Goal: Task Accomplishment & Management: Manage account settings

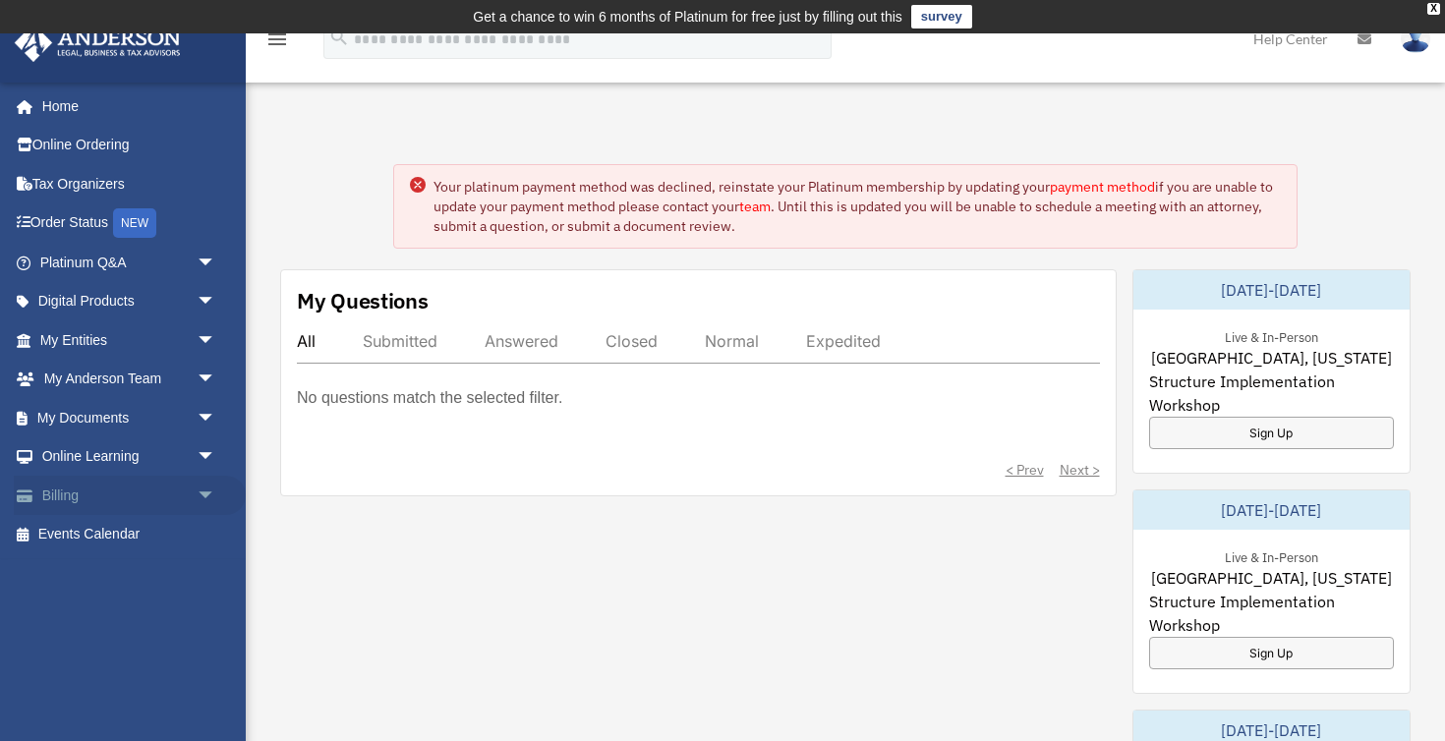
click at [69, 488] on link "Billing arrow_drop_down" at bounding box center [130, 495] width 232 height 39
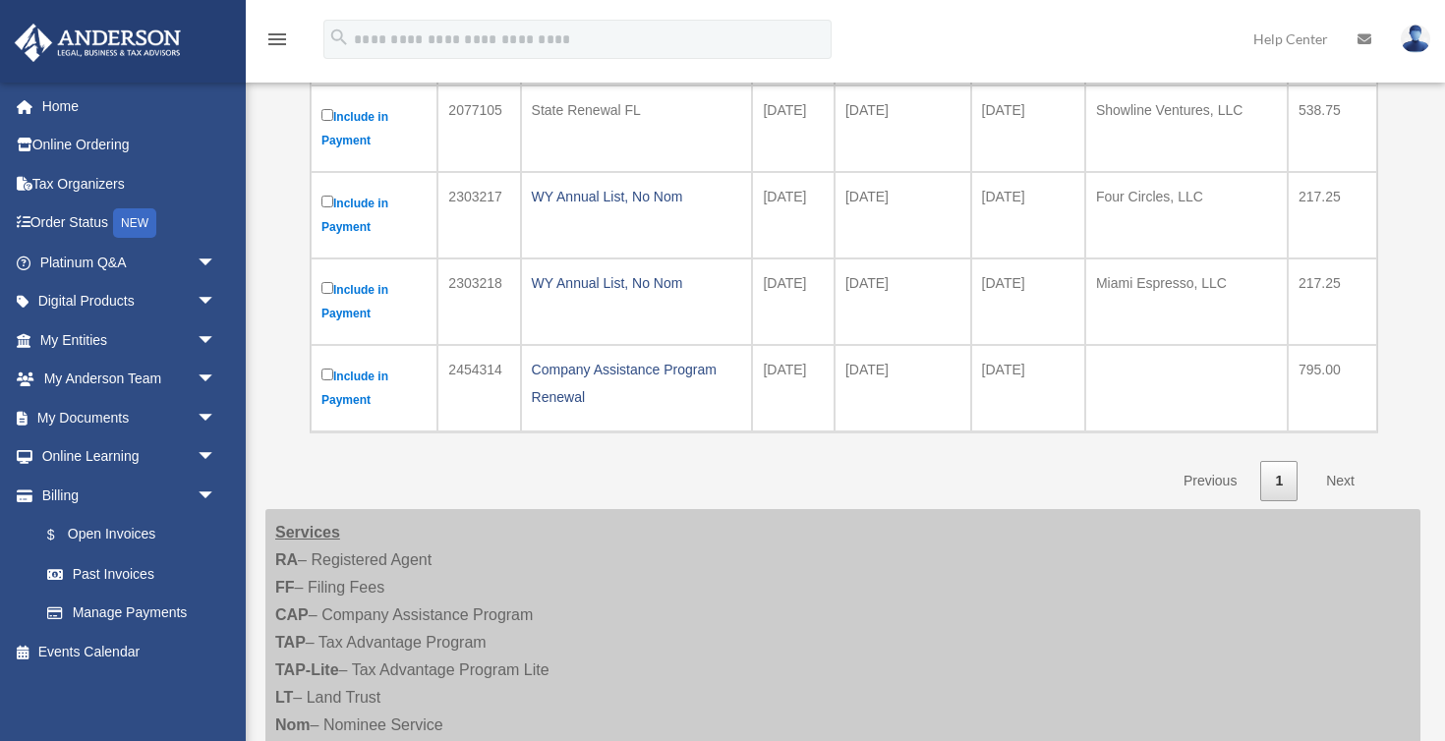
scroll to position [559, 0]
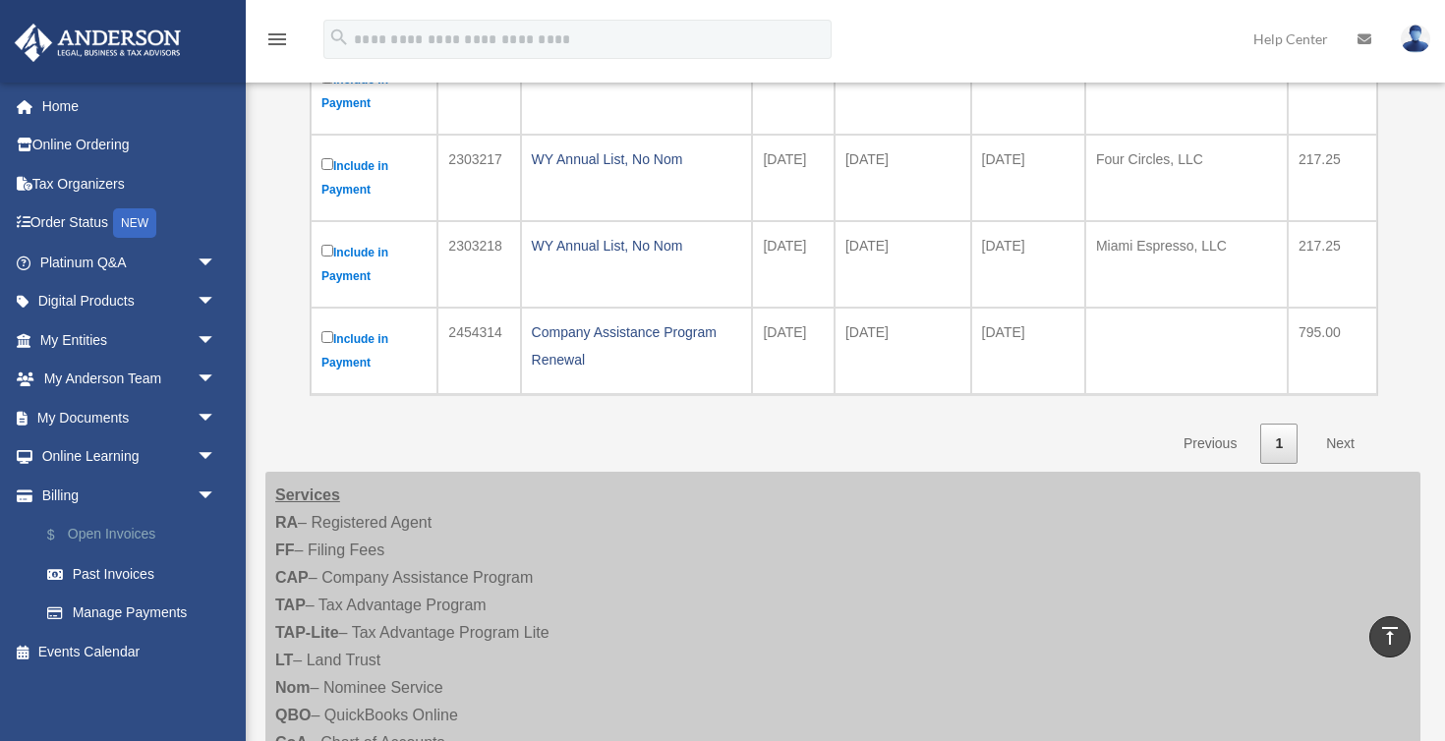
click at [111, 530] on link "$ Open Invoices" at bounding box center [137, 535] width 218 height 40
click at [121, 574] on link "Past Invoices" at bounding box center [137, 573] width 218 height 39
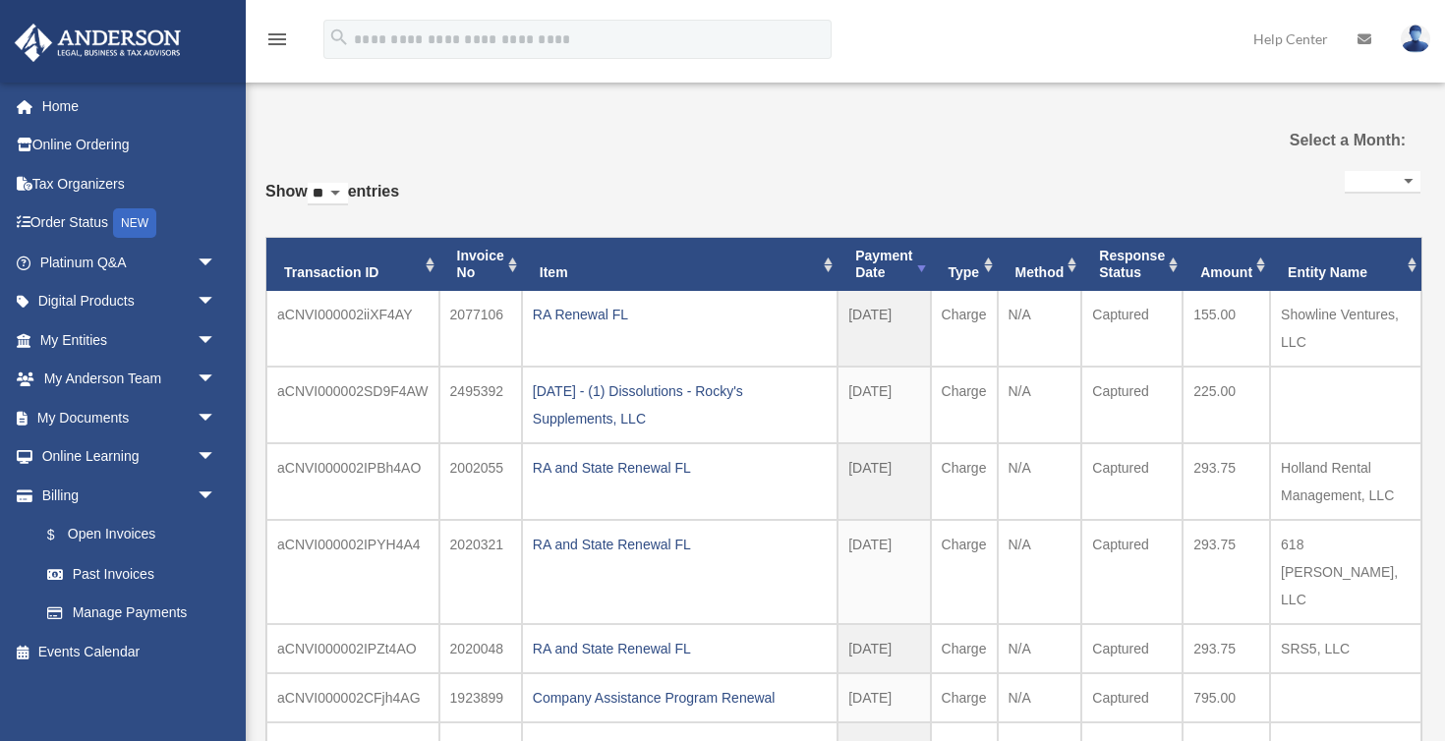
select select
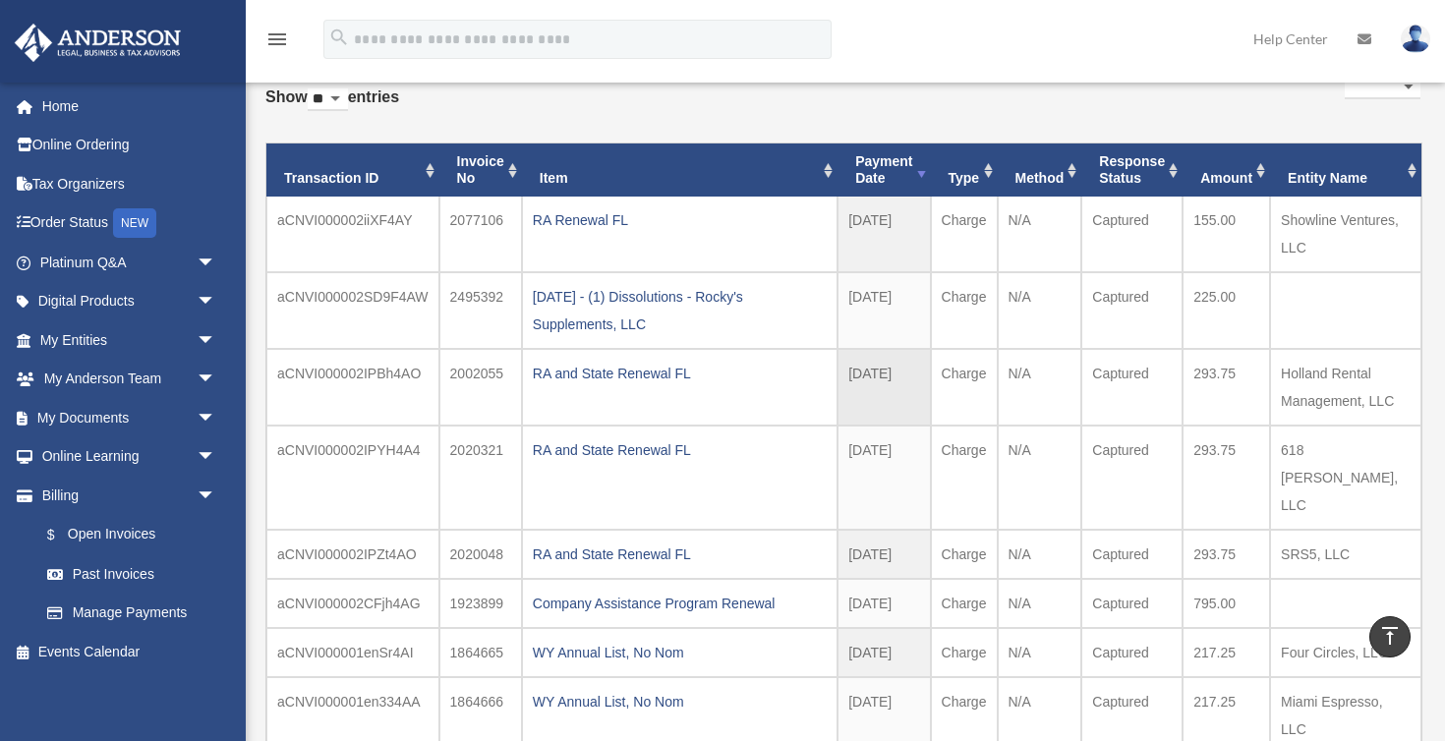
scroll to position [128, 0]
click at [116, 255] on link "Platinum Q&A arrow_drop_down" at bounding box center [130, 262] width 232 height 39
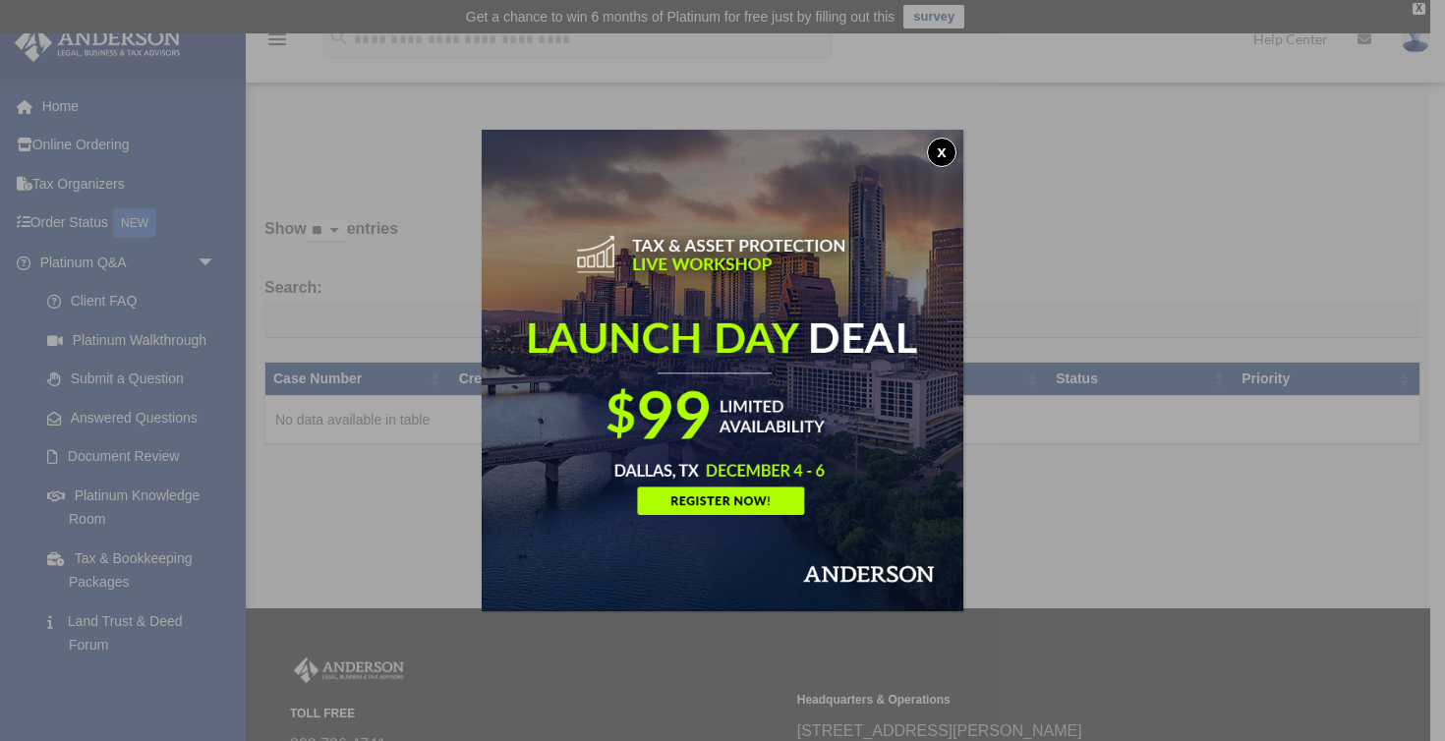
click at [941, 151] on button "x" at bounding box center [941, 152] width 29 height 29
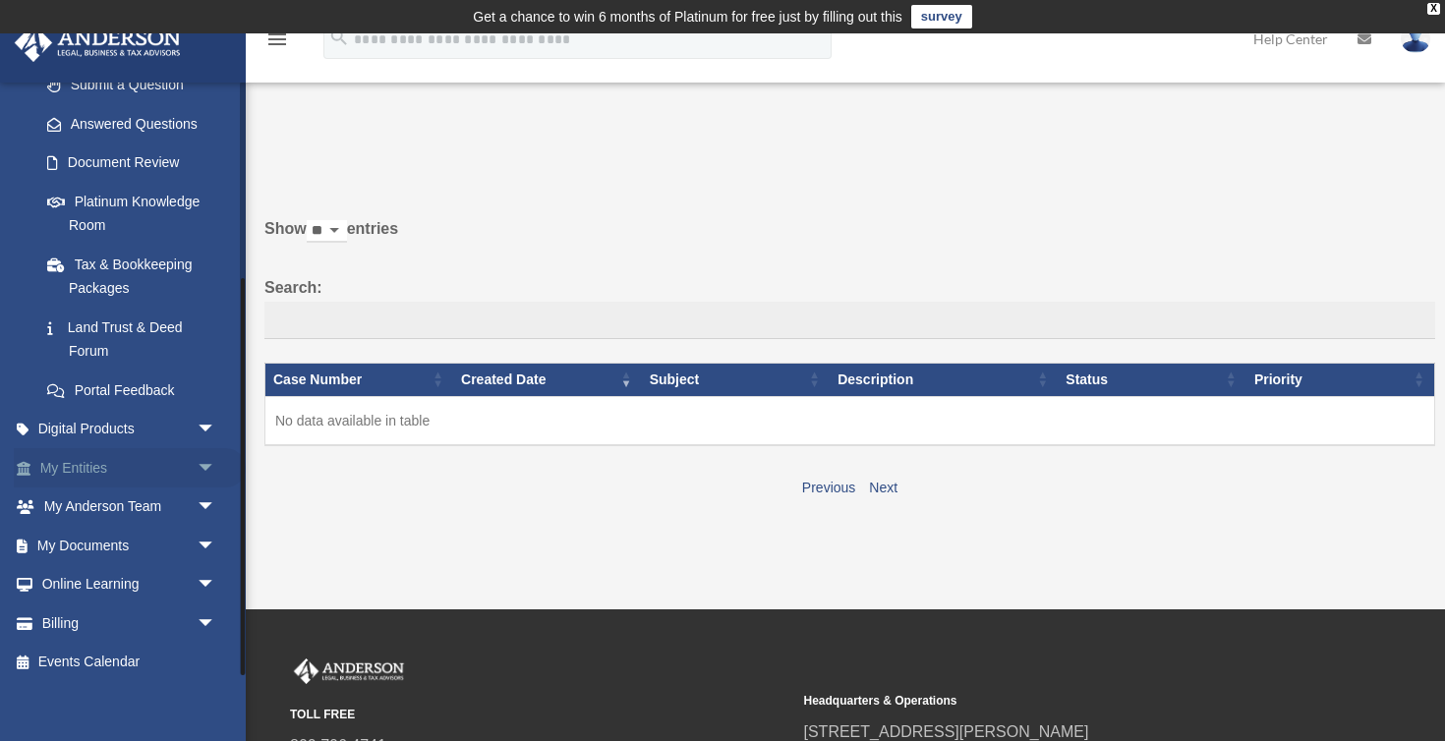
scroll to position [293, 0]
click at [81, 615] on link "Billing arrow_drop_down" at bounding box center [130, 623] width 232 height 39
click at [206, 614] on span "arrow_drop_down" at bounding box center [216, 624] width 39 height 40
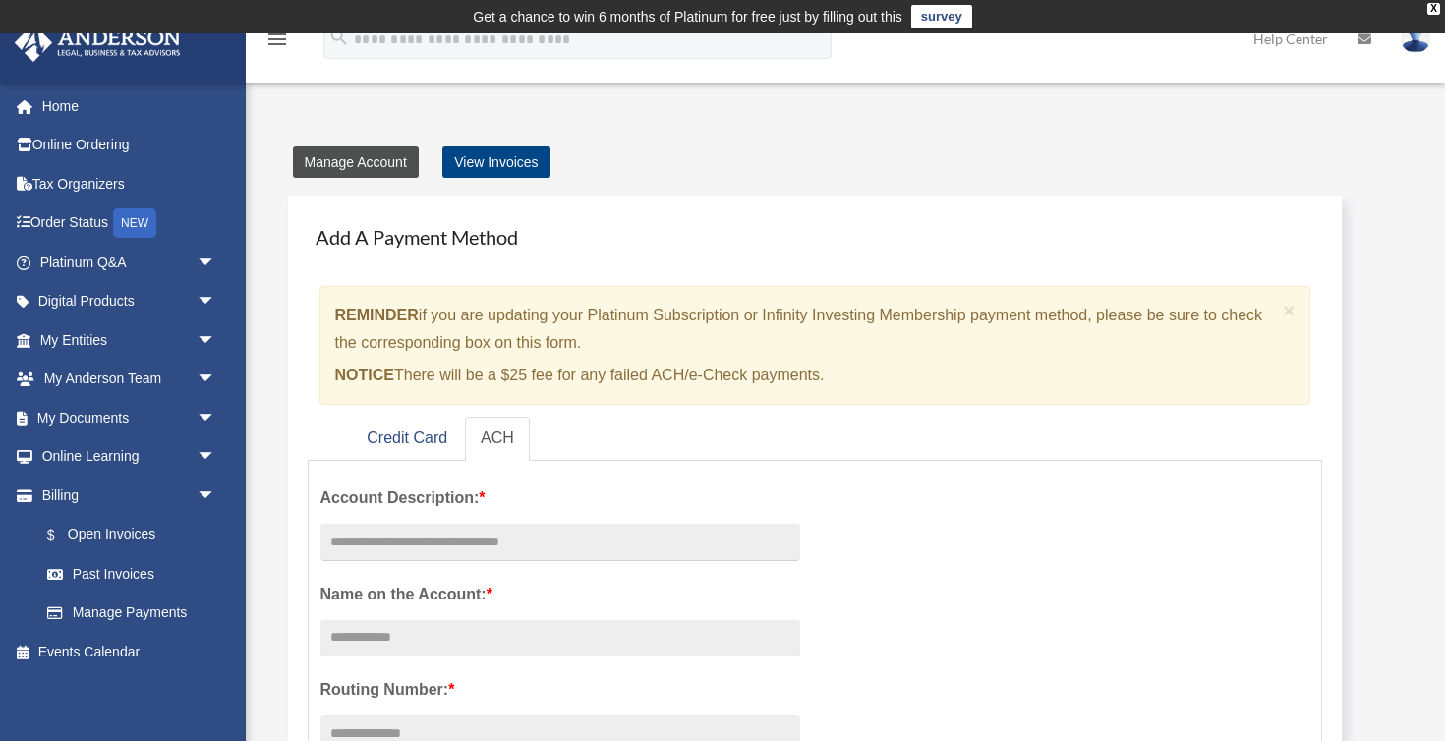
click at [392, 161] on link "Manage Account" at bounding box center [356, 161] width 126 height 31
click at [502, 164] on link "View Invoices" at bounding box center [495, 161] width 107 height 31
click at [514, 165] on link "View Invoices" at bounding box center [495, 161] width 107 height 31
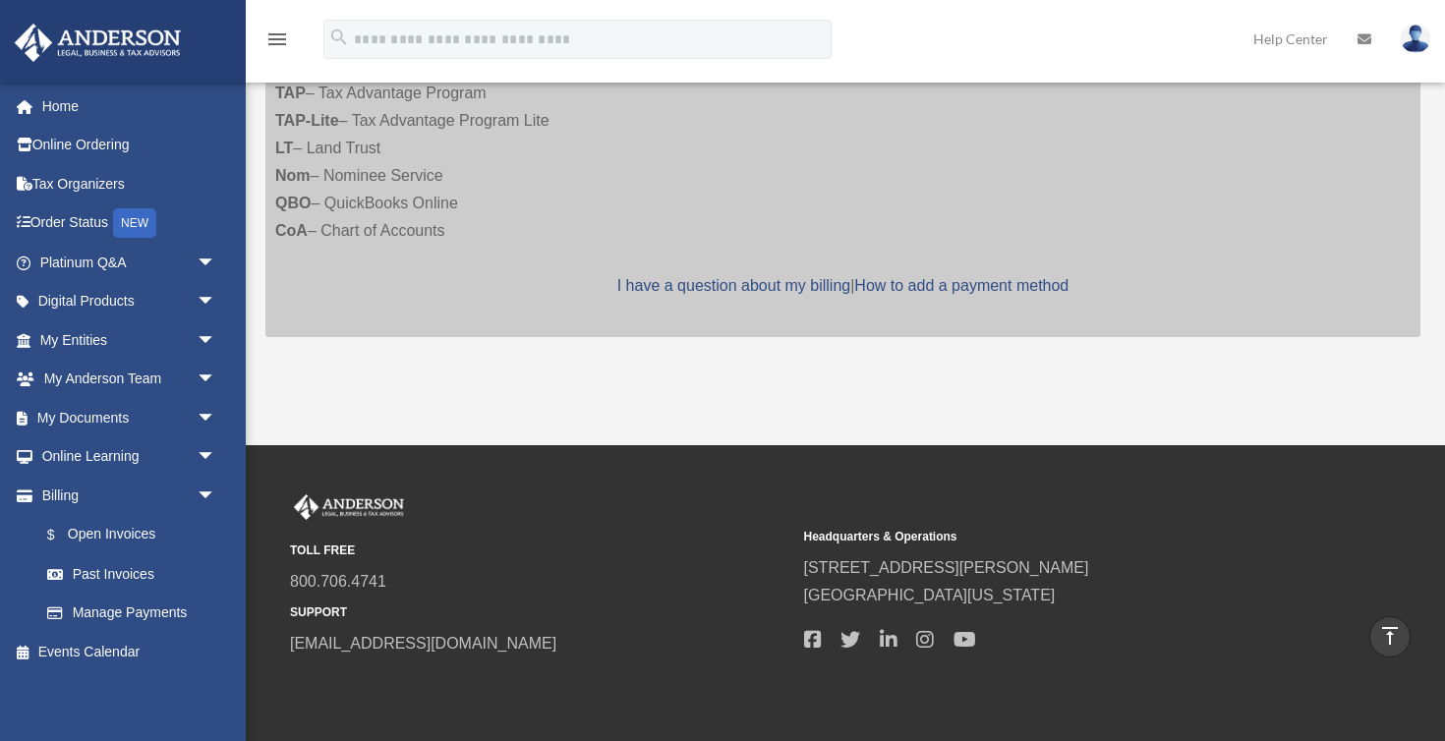
scroll to position [1071, 0]
click at [729, 278] on link "I have a question about my billing" at bounding box center [733, 285] width 233 height 17
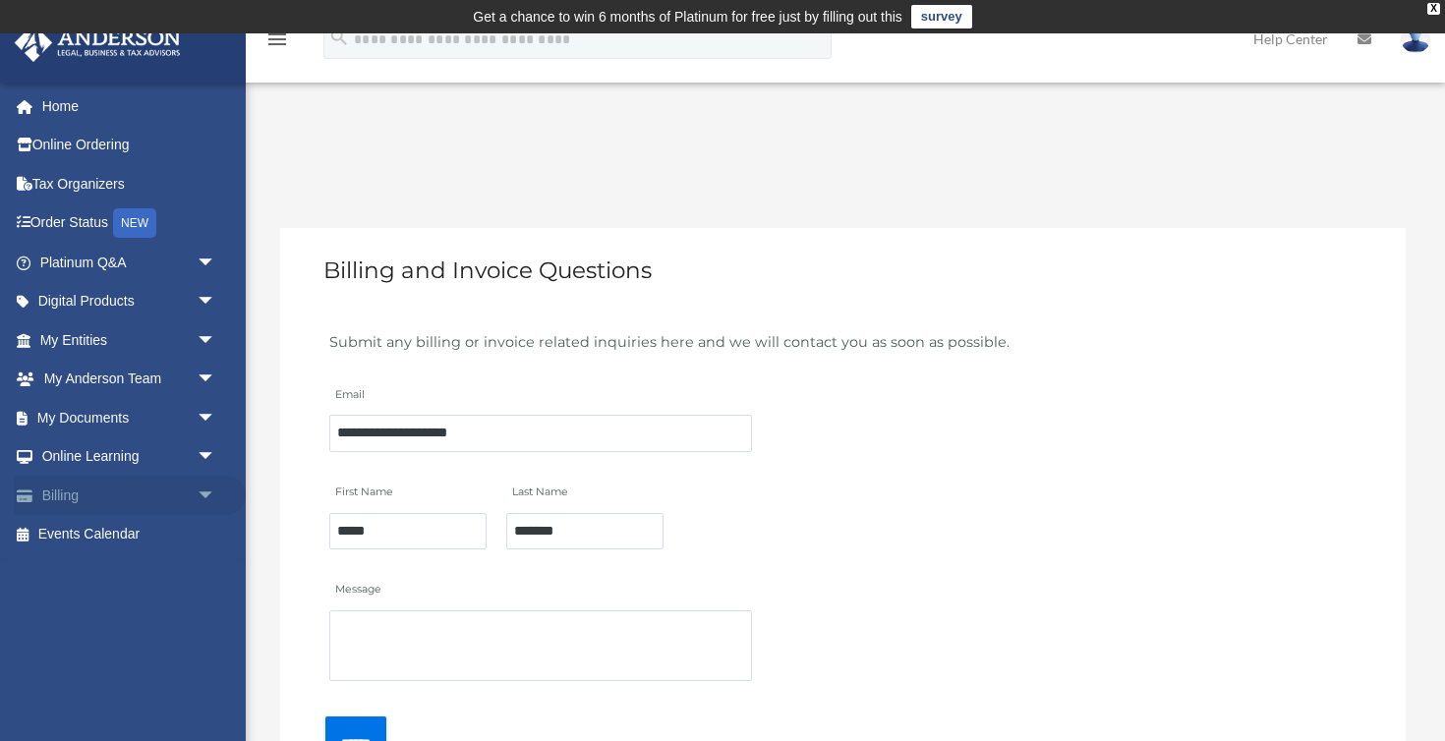
click at [203, 489] on span "arrow_drop_down" at bounding box center [216, 496] width 39 height 40
click at [125, 572] on link "Past Invoices" at bounding box center [137, 573] width 218 height 39
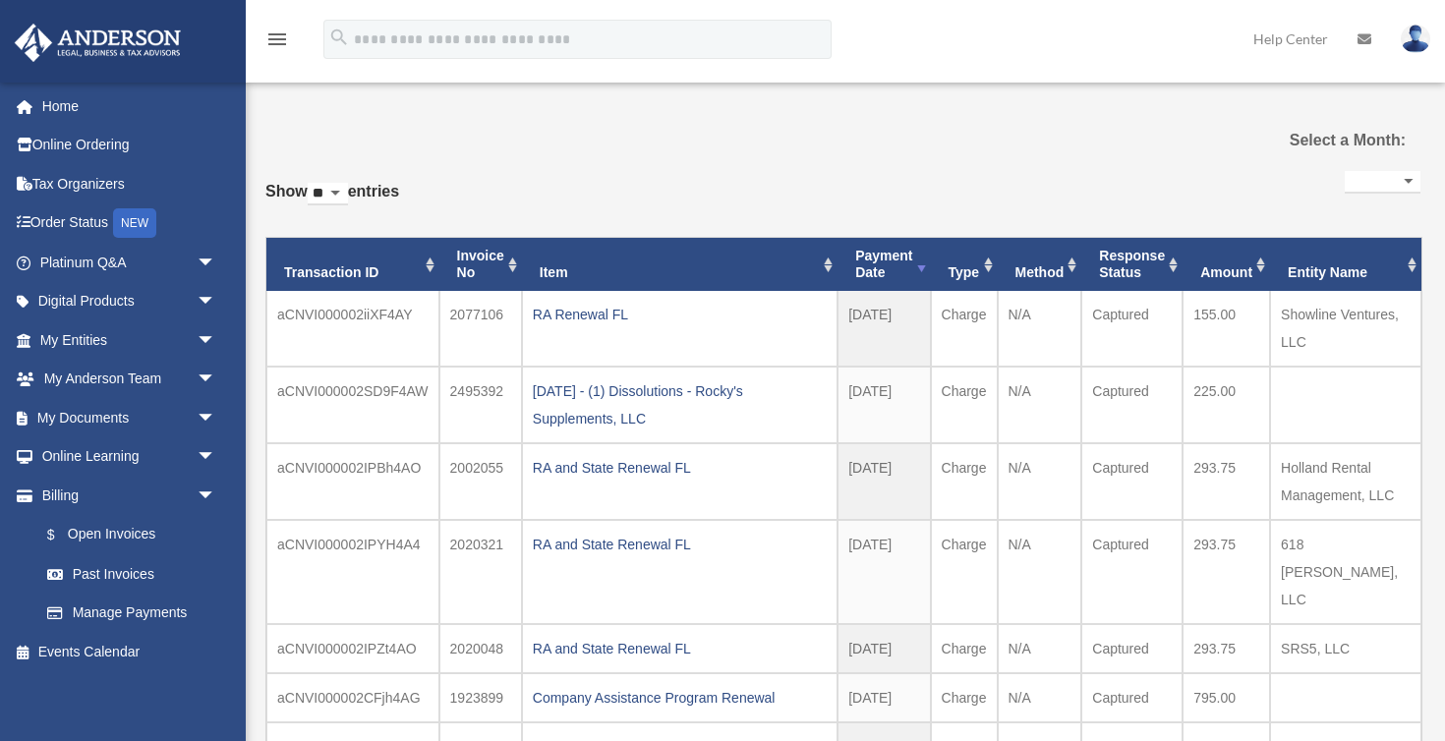
select select
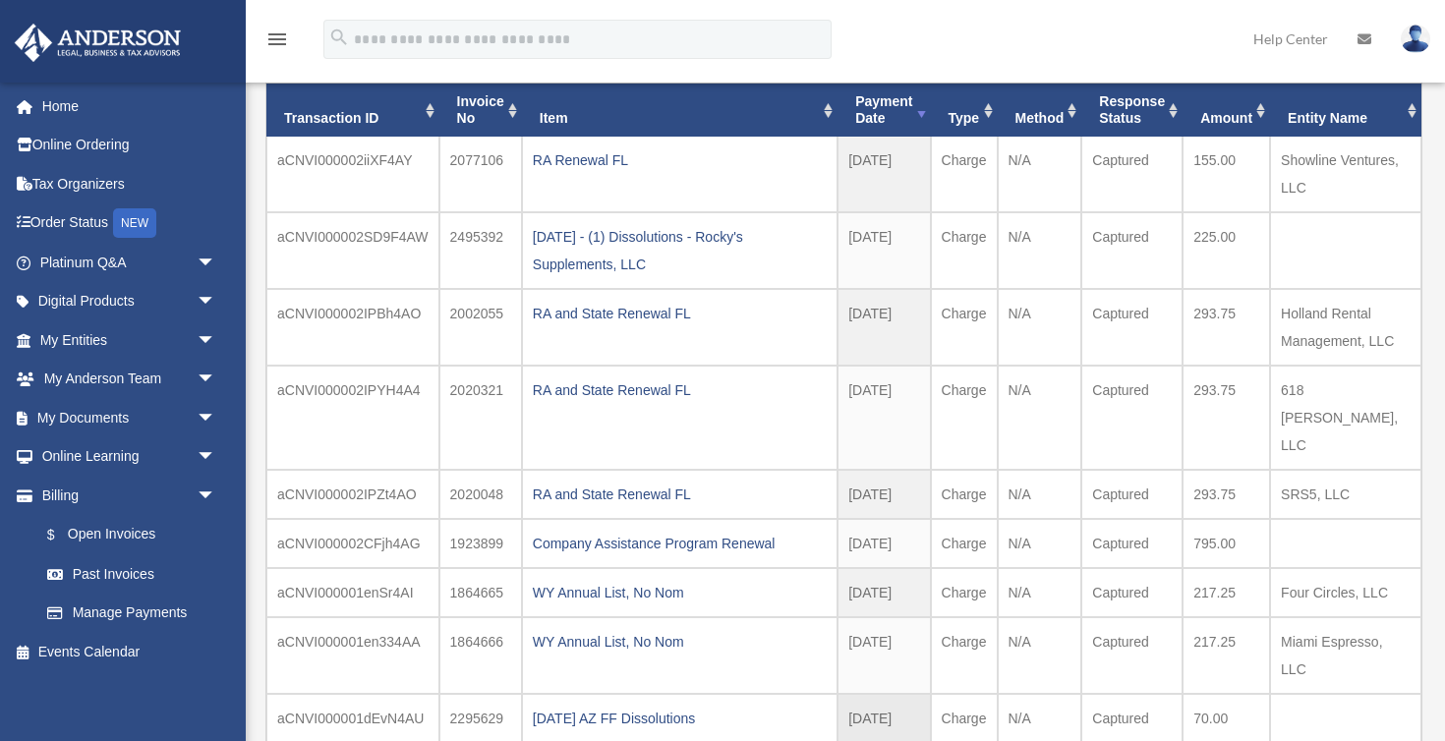
scroll to position [188, 0]
click at [87, 532] on link "$ Open Invoices" at bounding box center [137, 535] width 218 height 40
